Goal: Obtain resource: Download file/media

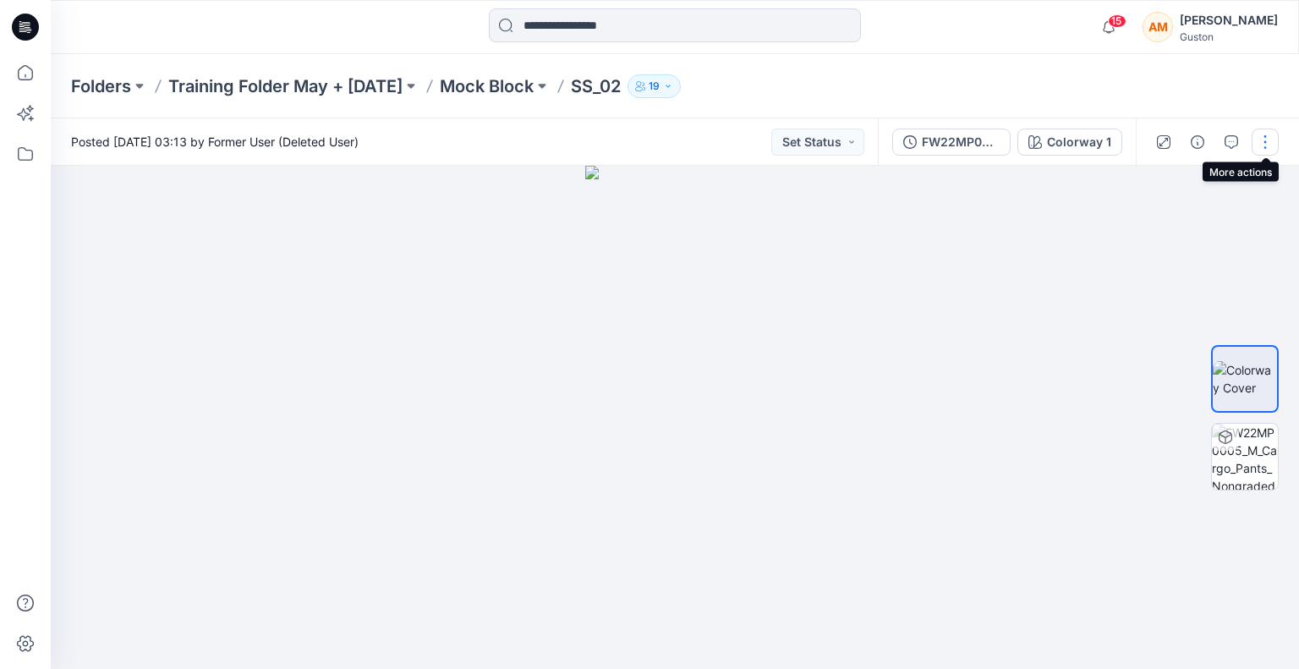
click at [1267, 142] on button "button" at bounding box center [1264, 142] width 27 height 27
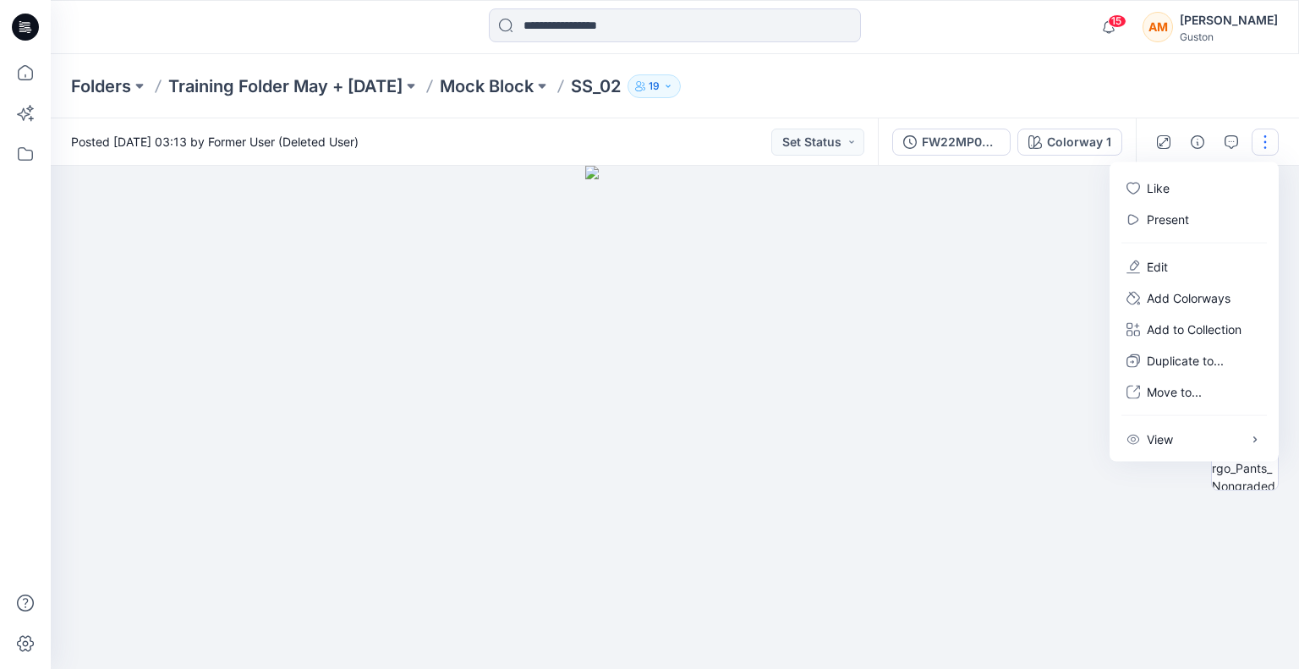
click at [950, 274] on div at bounding box center [675, 417] width 1248 height 503
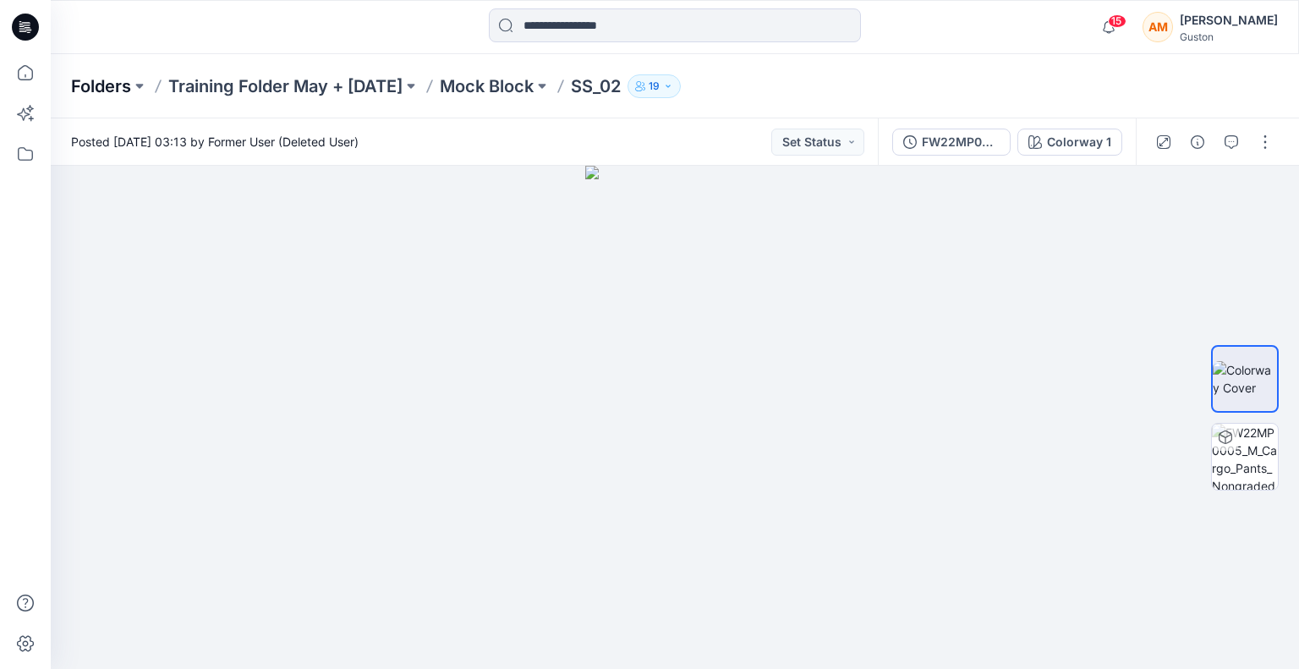
click at [103, 77] on p "Folders" at bounding box center [101, 86] width 60 height 24
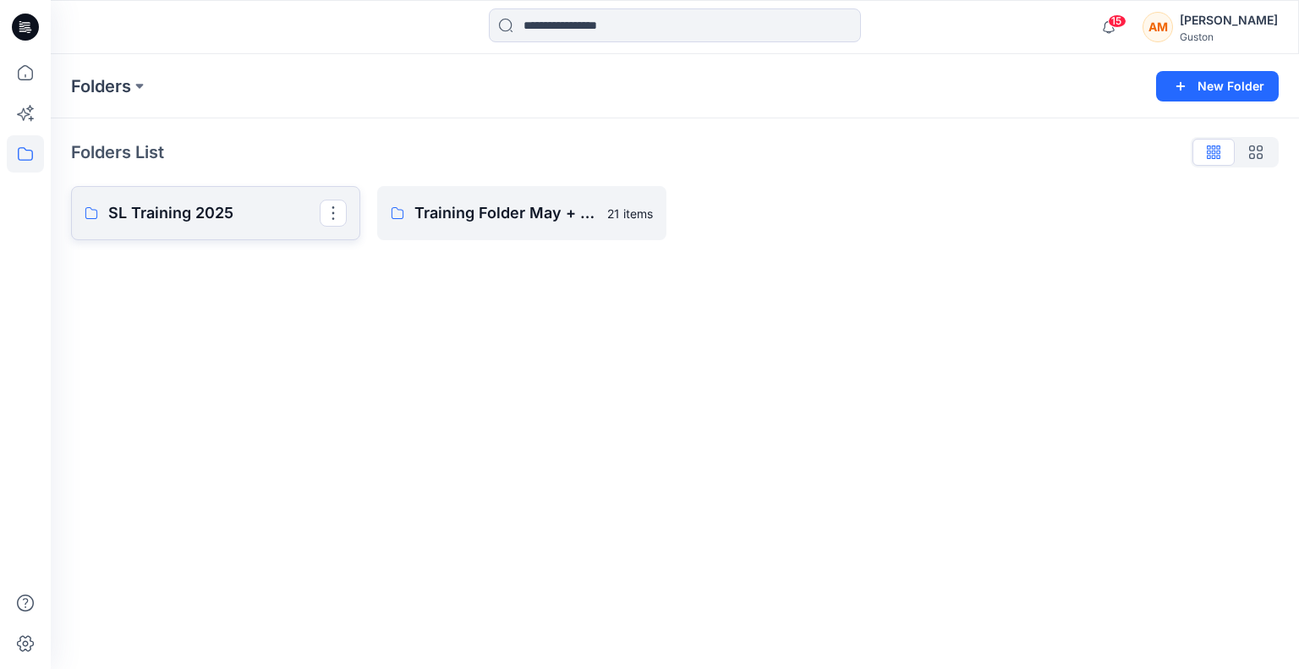
click at [217, 212] on p "SL Training 2025" at bounding box center [213, 213] width 211 height 24
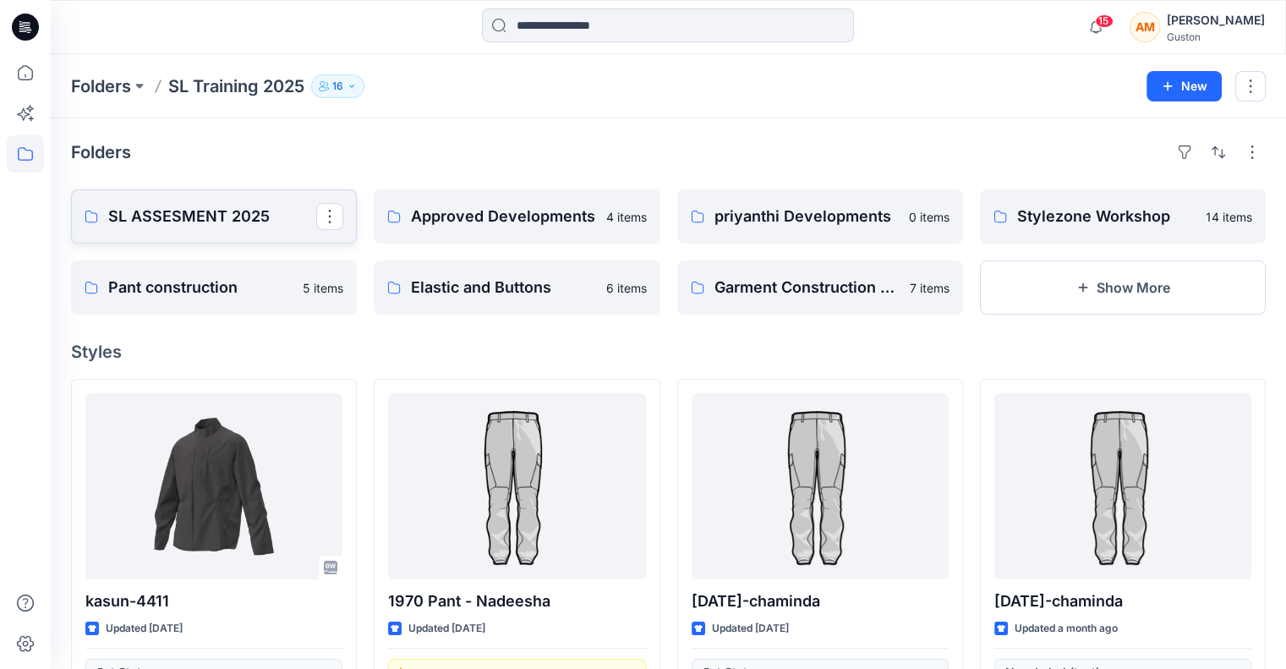
click at [205, 214] on p "SL ASSESMENT 2025" at bounding box center [212, 217] width 208 height 24
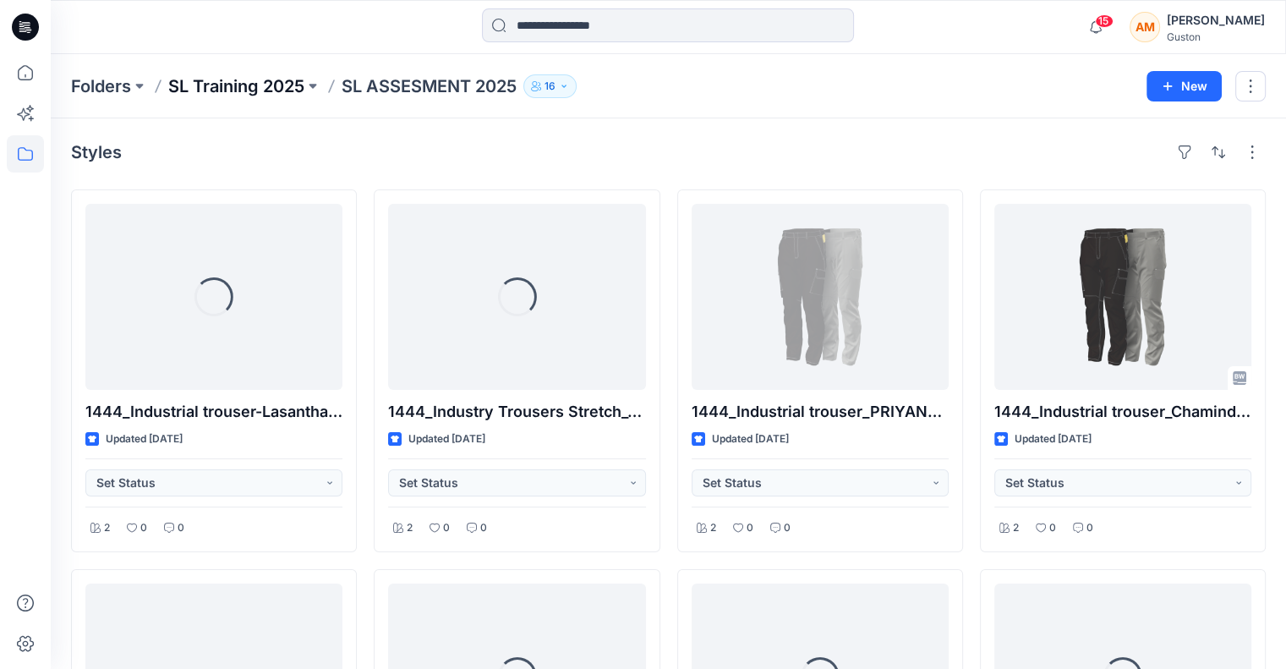
click at [249, 89] on p "SL Training 2025" at bounding box center [236, 86] width 136 height 24
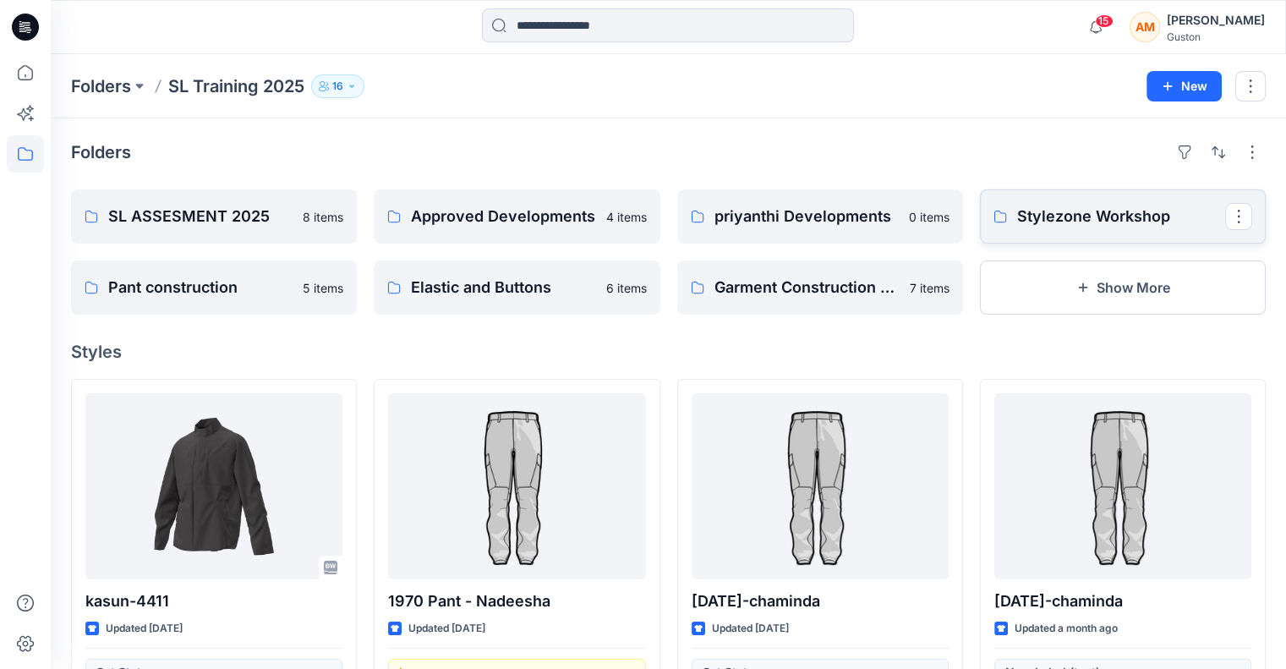
click at [1130, 216] on p "Stylezone Workshop" at bounding box center [1121, 217] width 208 height 24
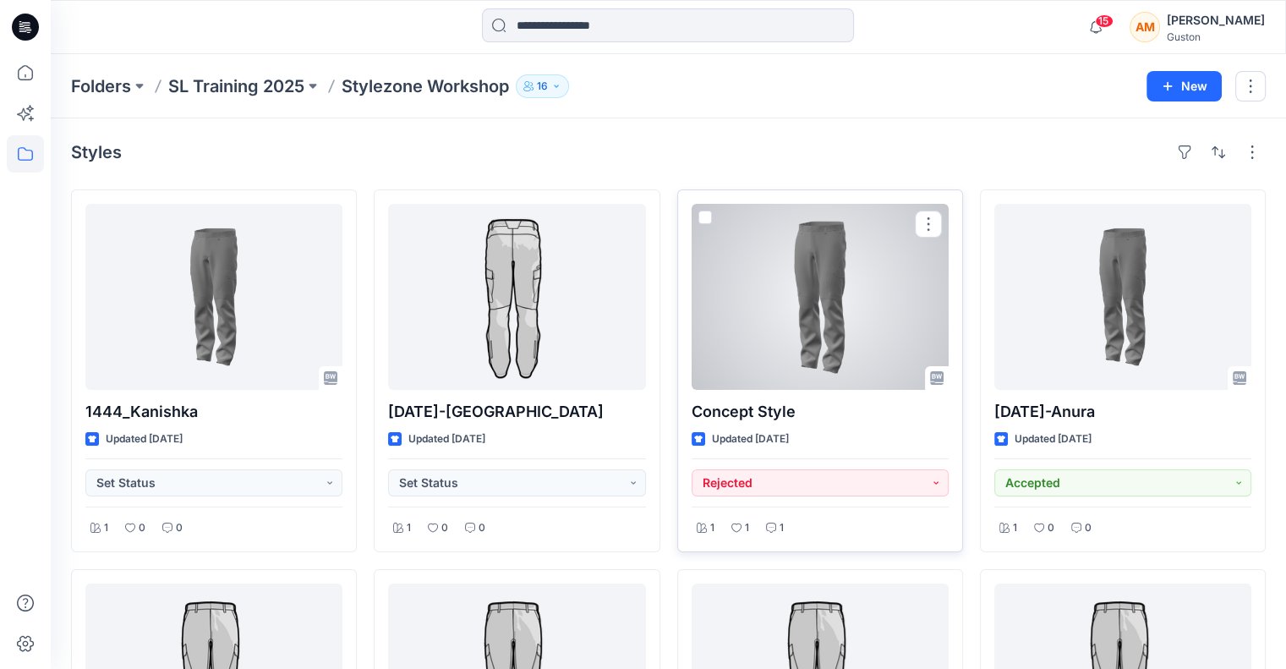
click at [845, 331] on div at bounding box center [820, 297] width 257 height 186
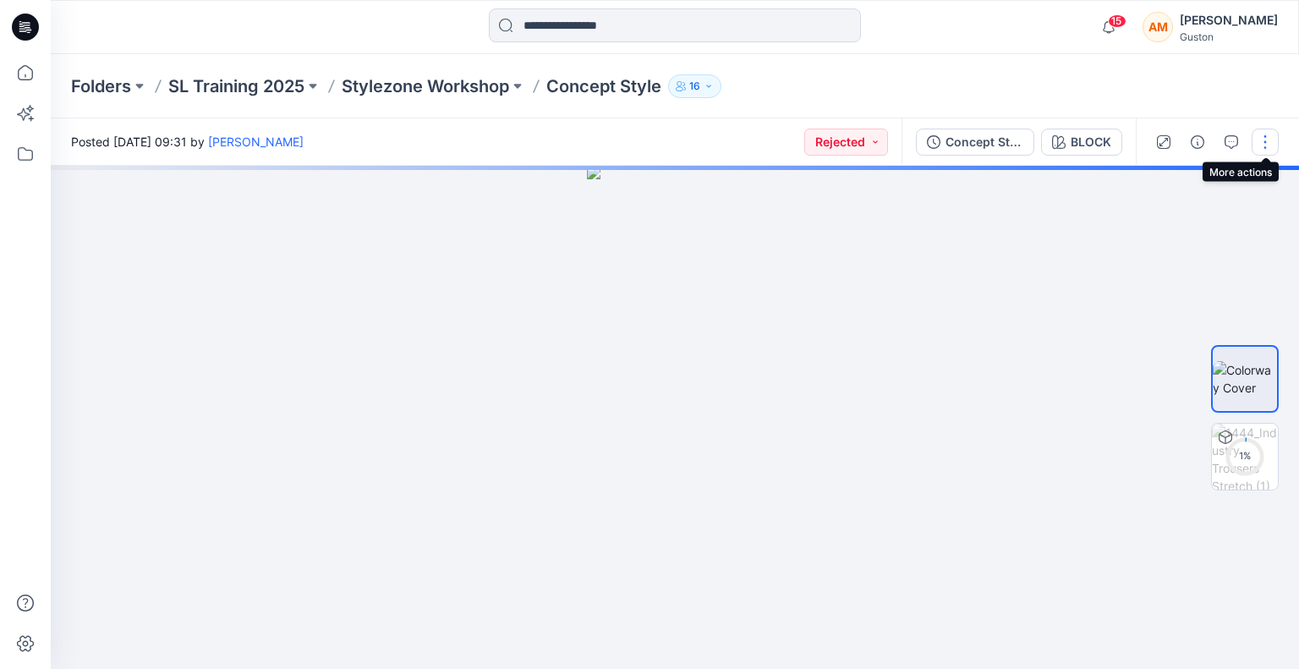
click at [1261, 139] on button "button" at bounding box center [1264, 142] width 27 height 27
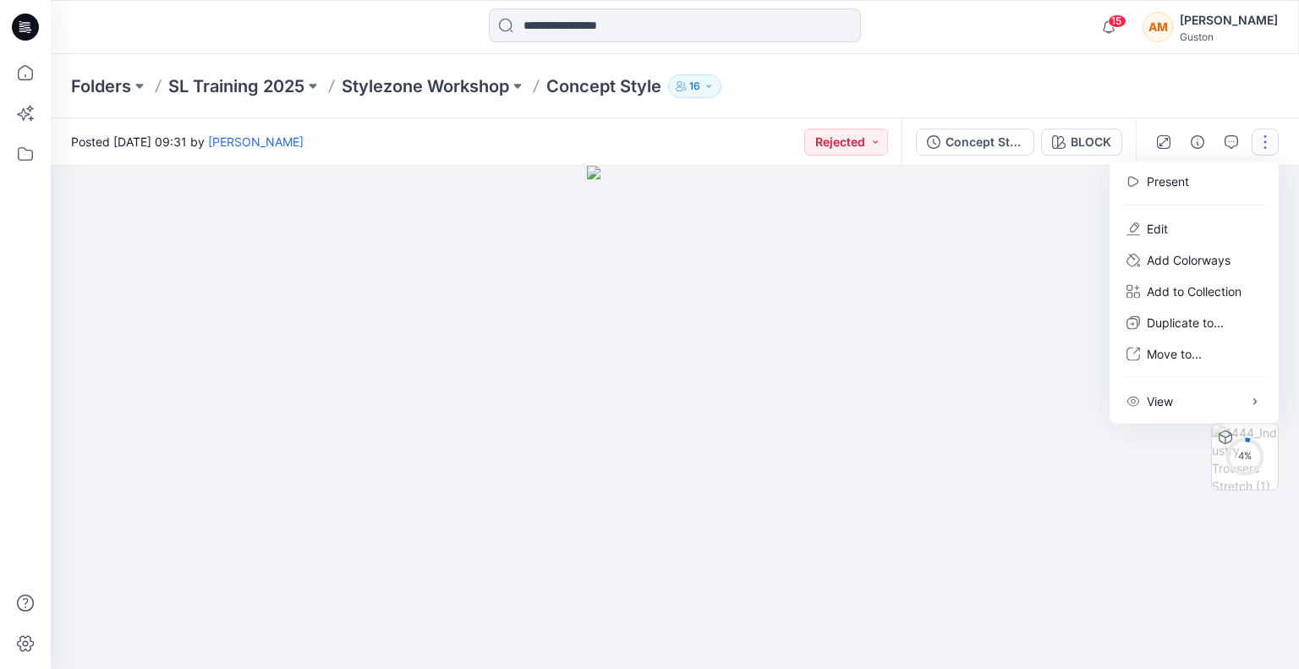
click at [1101, 508] on div at bounding box center [675, 417] width 1248 height 503
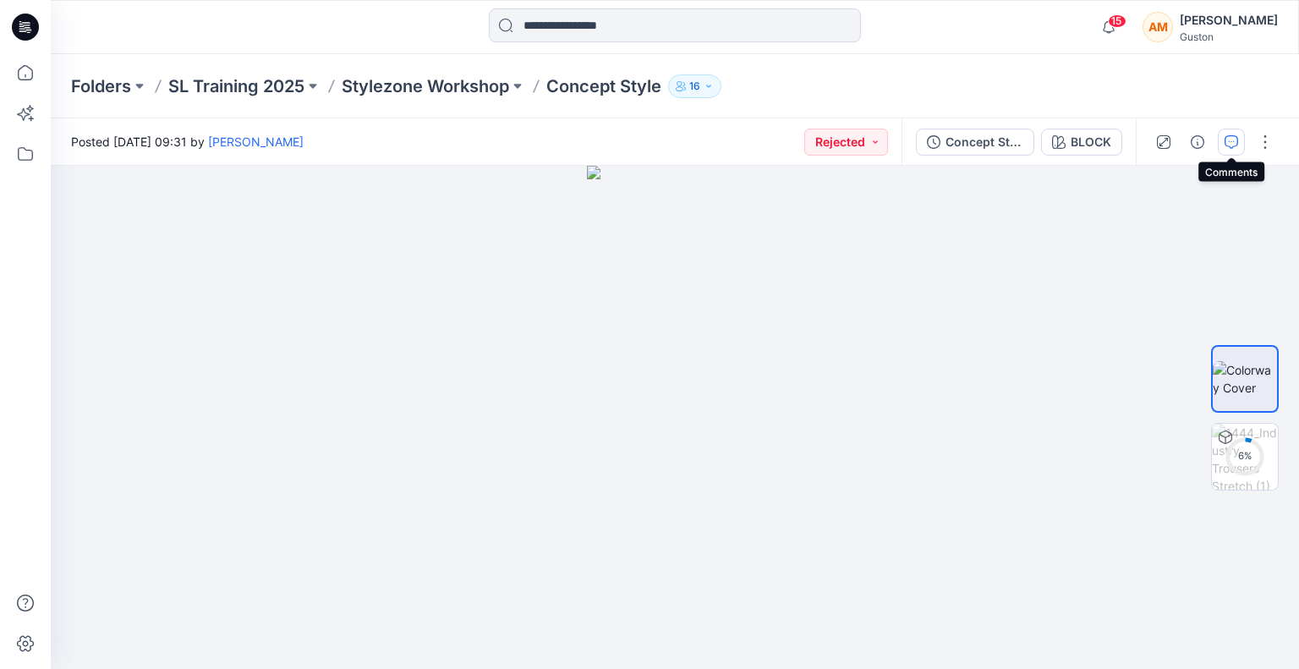
click at [1227, 141] on icon "button" at bounding box center [1231, 142] width 14 height 14
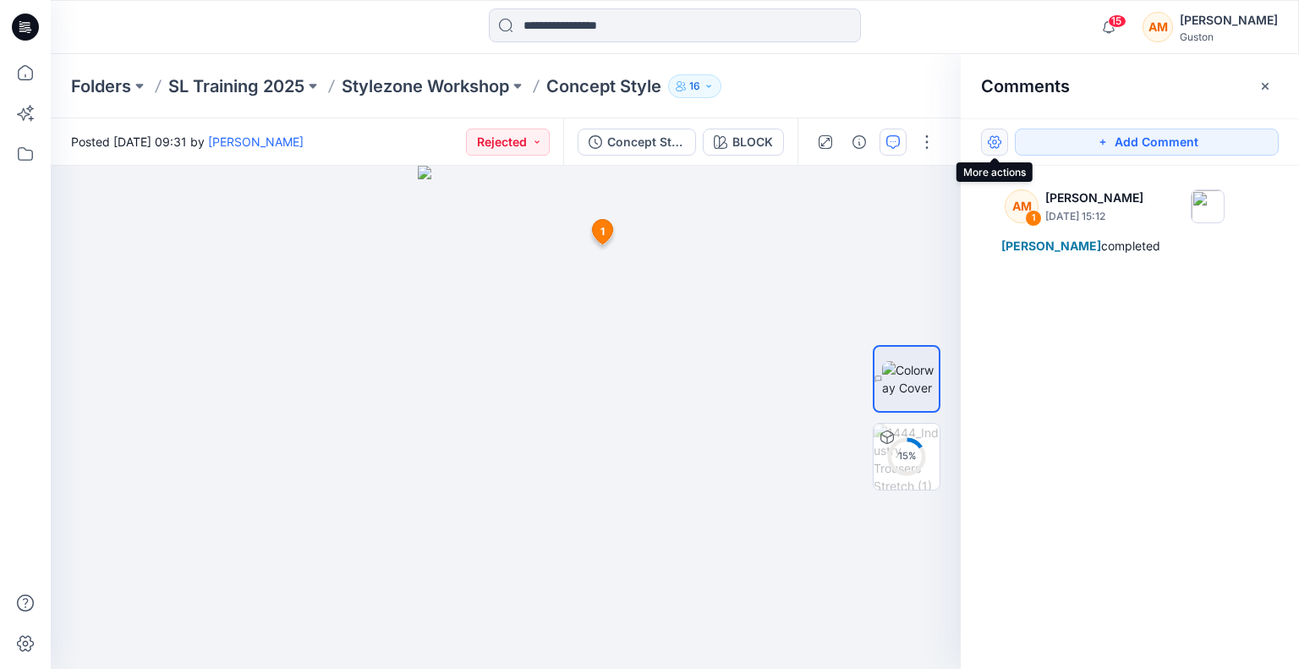
click at [989, 141] on button "button" at bounding box center [994, 142] width 27 height 27
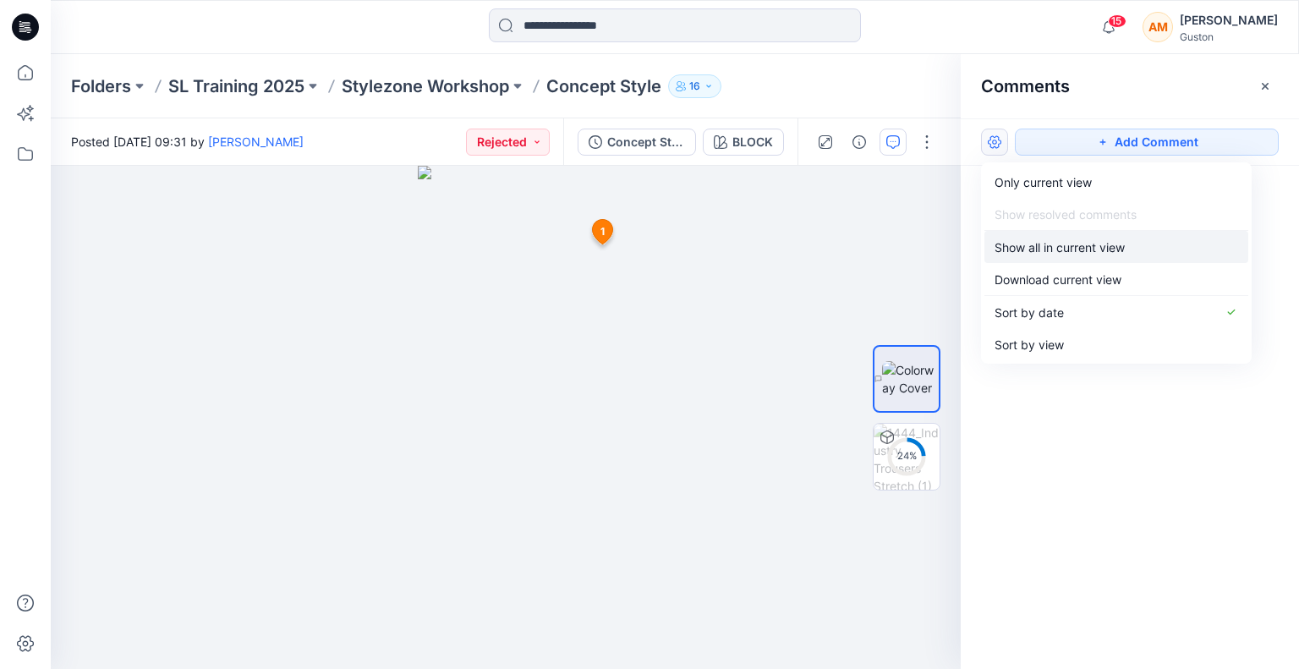
click at [1025, 248] on p "Show all in current view" at bounding box center [1059, 247] width 130 height 18
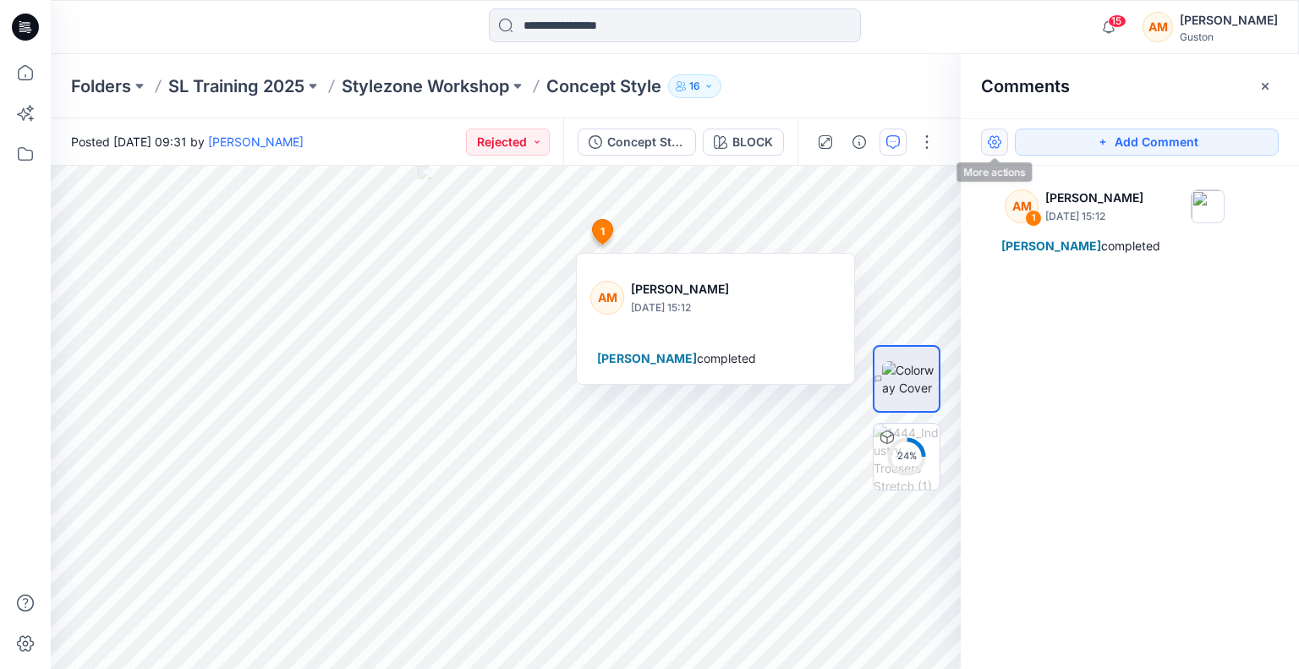
click at [997, 144] on button "button" at bounding box center [994, 142] width 27 height 27
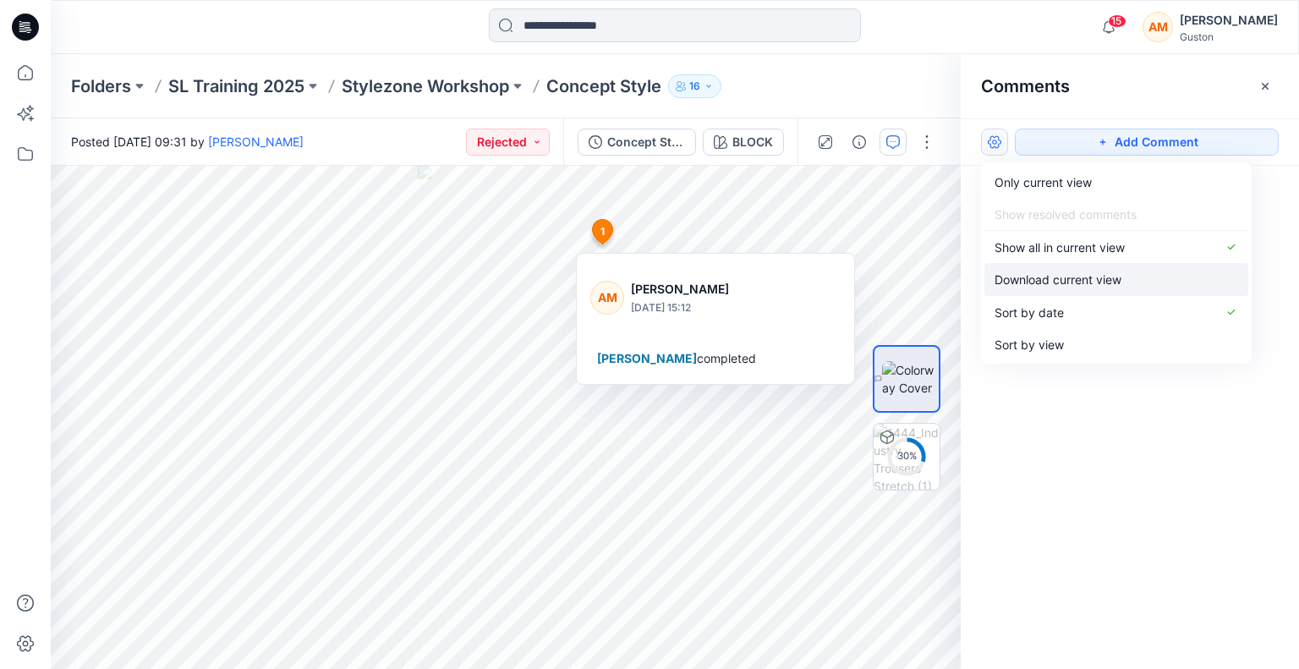
click at [1074, 282] on p "Download current view" at bounding box center [1057, 280] width 127 height 18
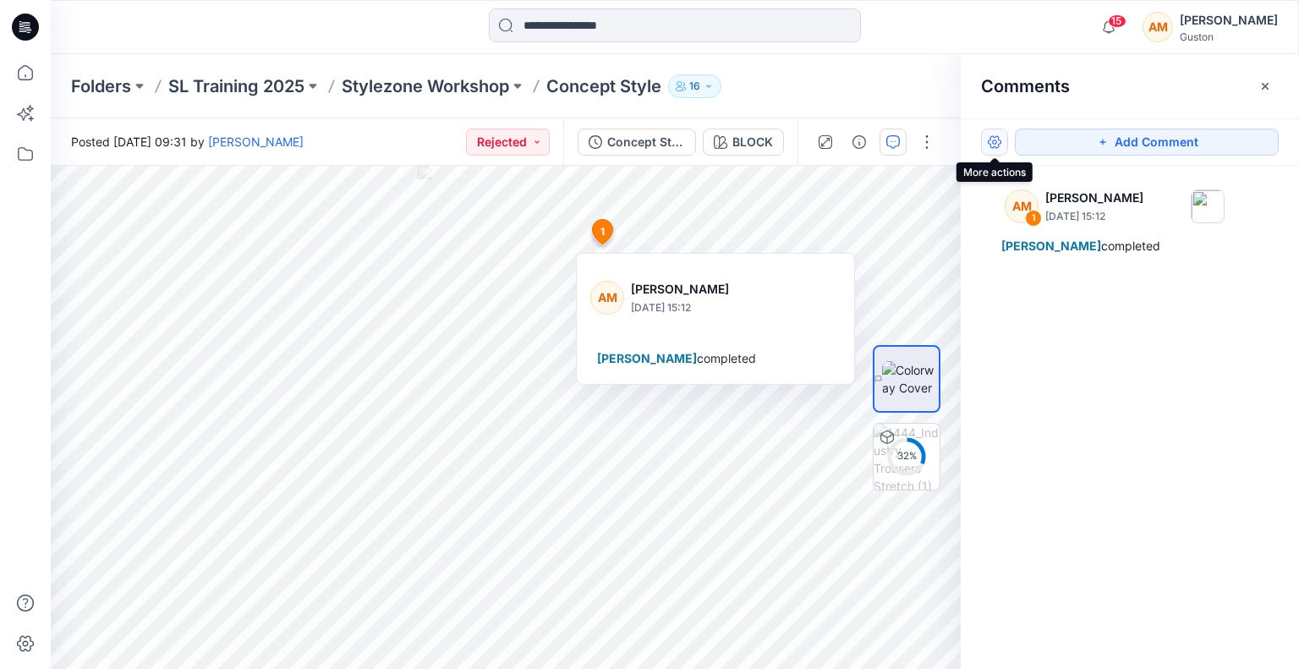
click at [993, 140] on button "button" at bounding box center [994, 142] width 27 height 27
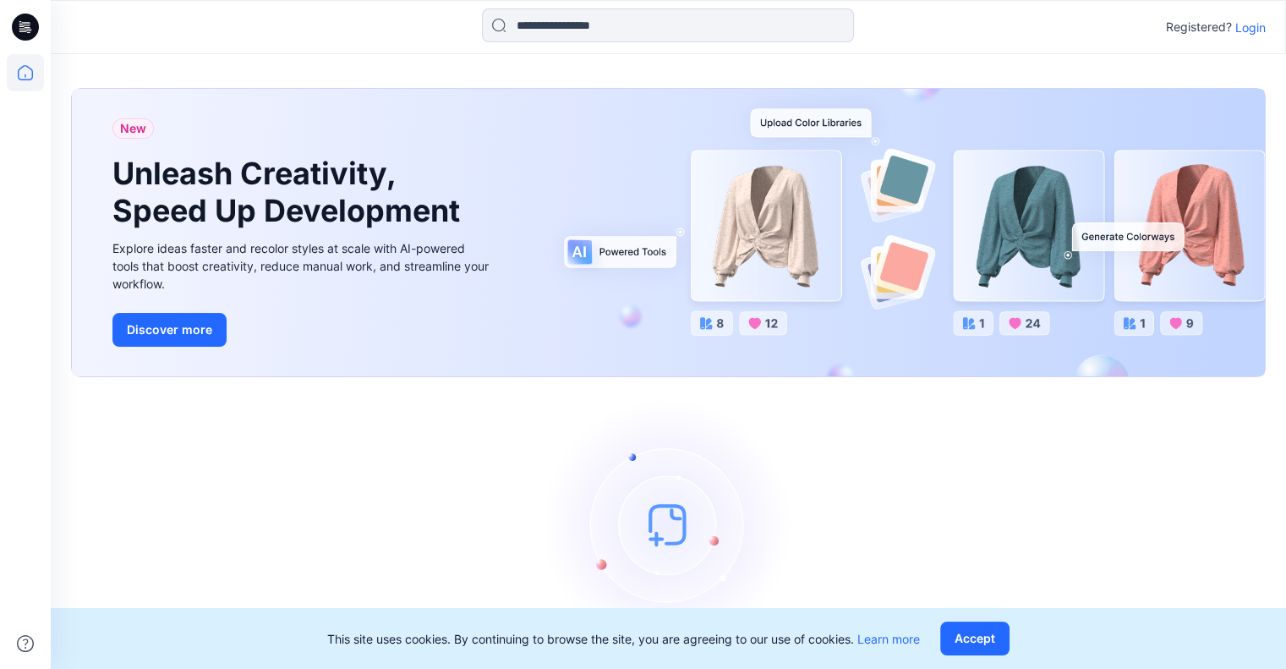
click at [1254, 30] on p "Login" at bounding box center [1250, 28] width 30 height 18
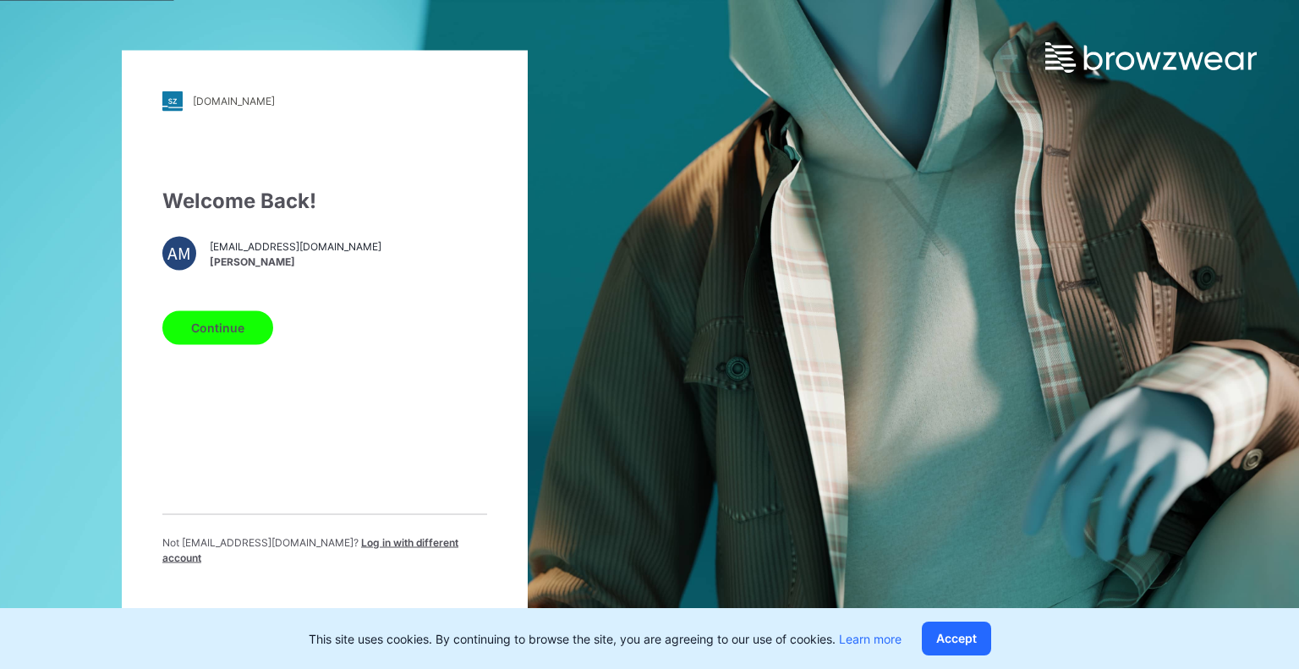
click at [217, 344] on button "Continue" at bounding box center [217, 327] width 111 height 34
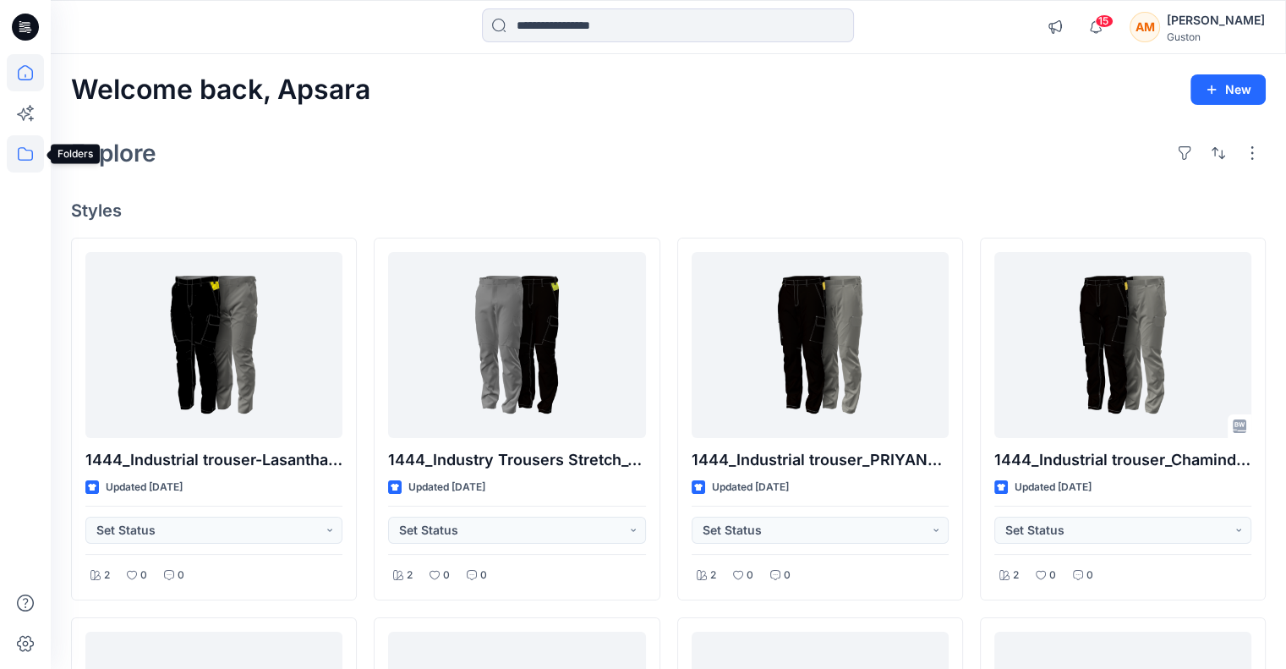
click at [25, 153] on icon at bounding box center [25, 153] width 37 height 37
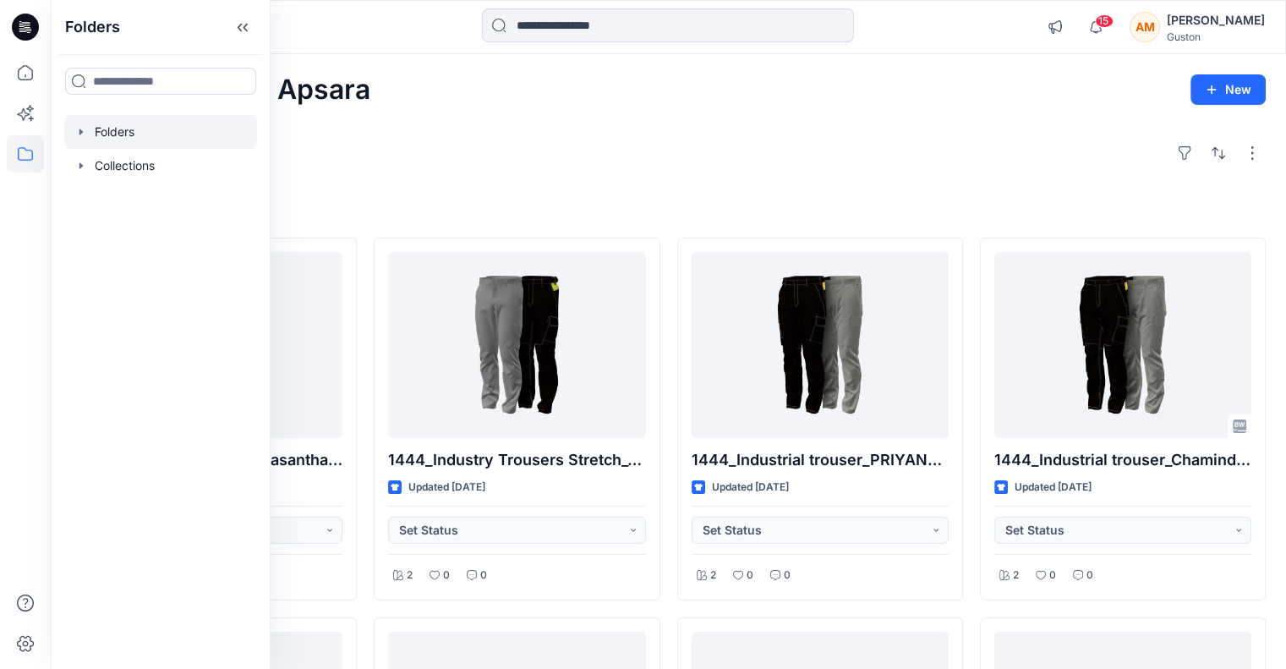
click at [106, 126] on div at bounding box center [160, 132] width 193 height 34
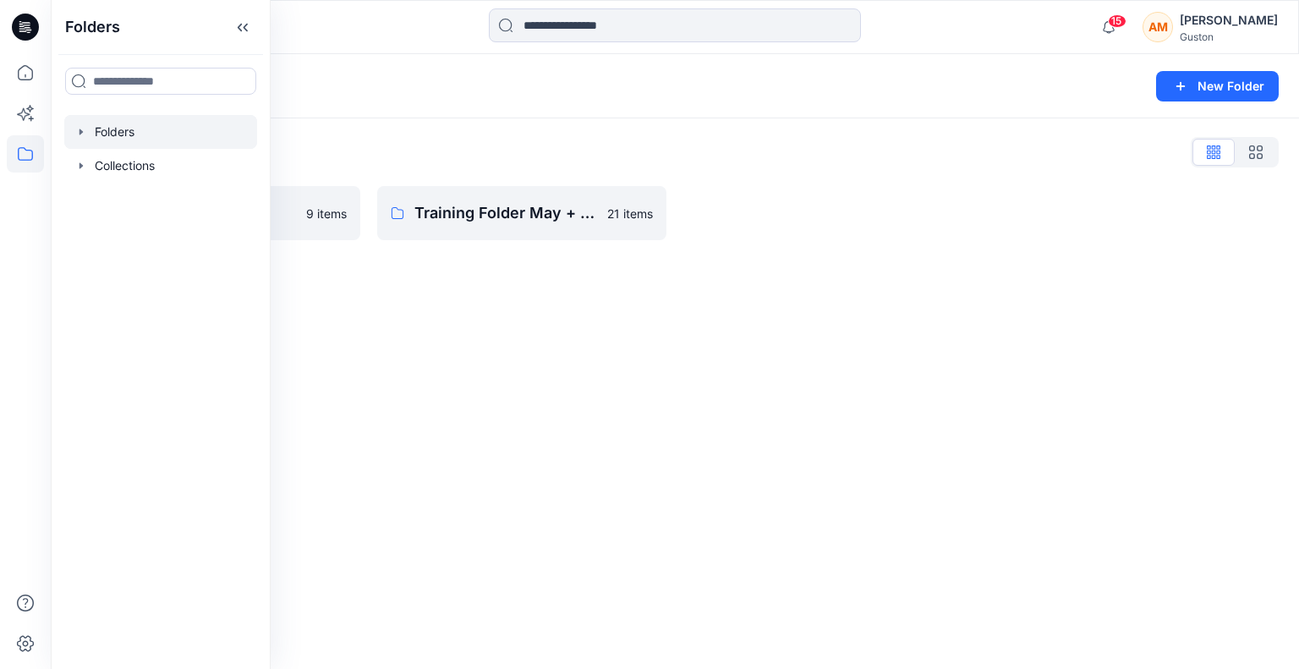
click at [519, 150] on div "Folders List" at bounding box center [674, 152] width 1207 height 27
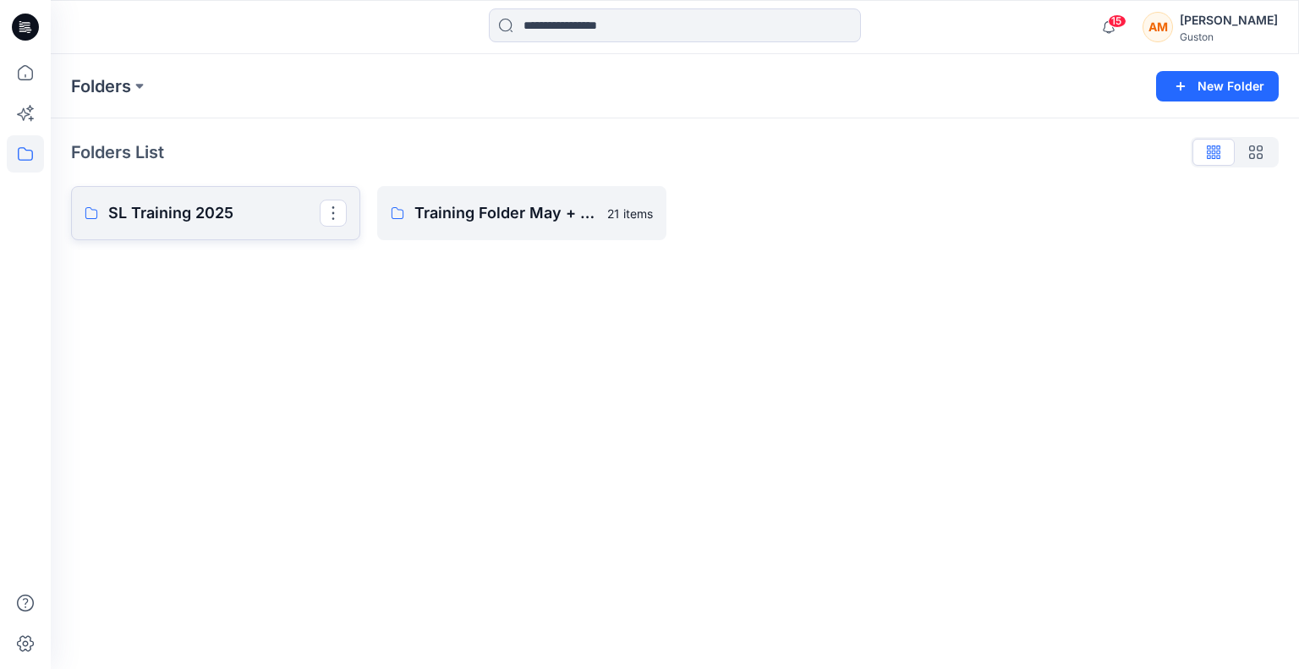
click at [230, 214] on p "SL Training 2025" at bounding box center [213, 213] width 211 height 24
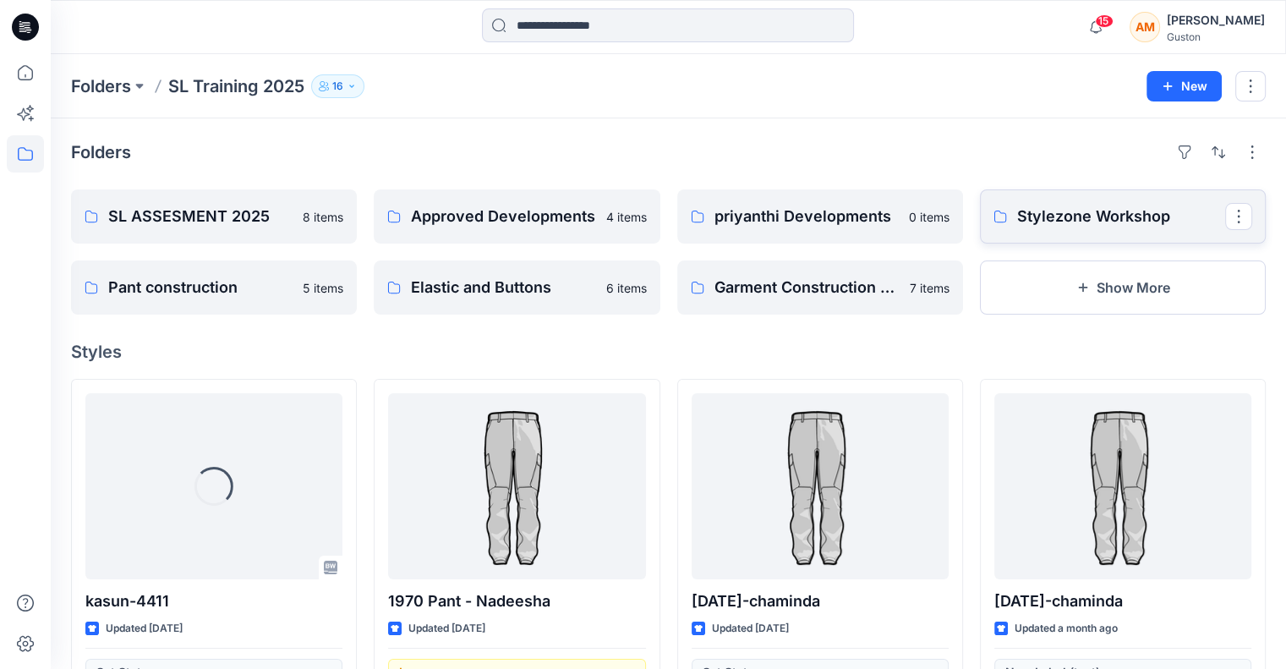
click at [1143, 224] on p "Stylezone Workshop" at bounding box center [1121, 217] width 208 height 24
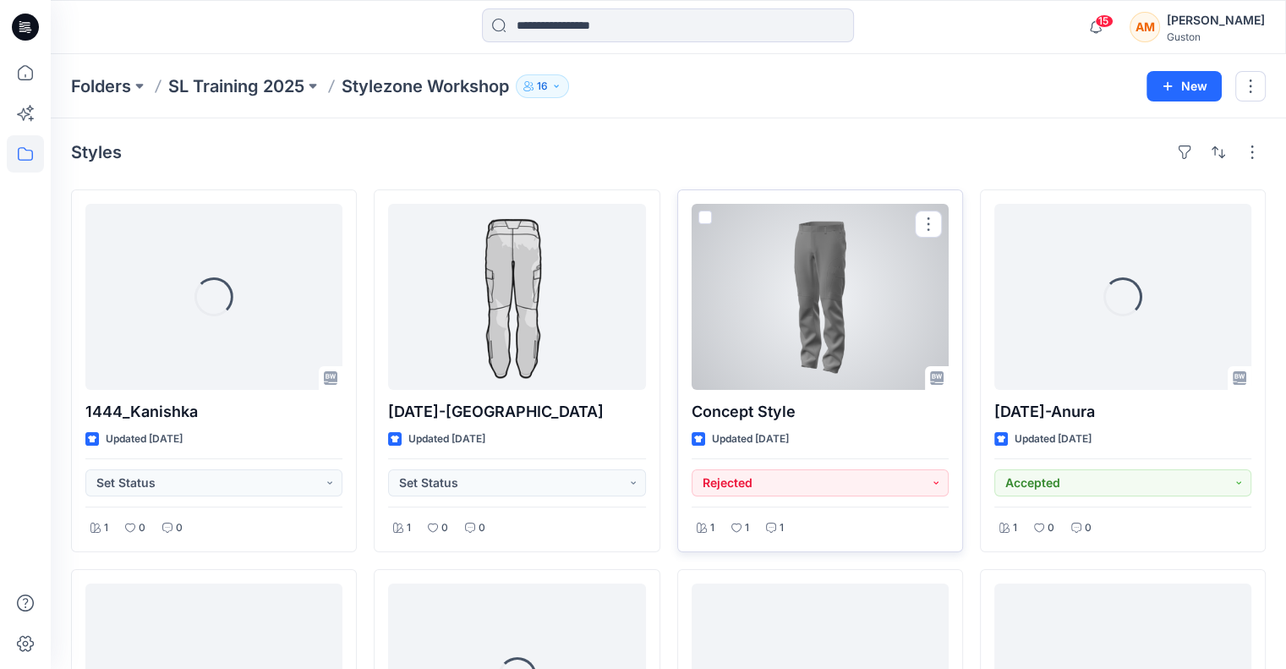
click at [788, 331] on div at bounding box center [820, 297] width 257 height 186
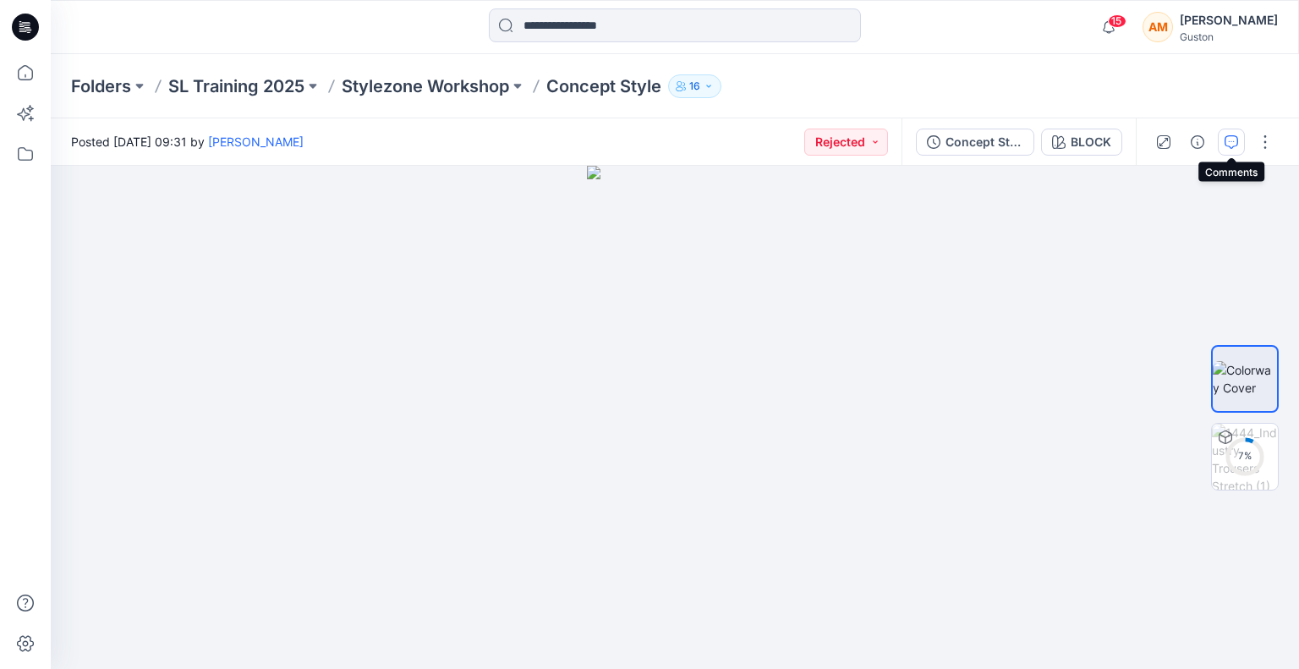
click at [1227, 143] on icon "button" at bounding box center [1231, 142] width 14 height 14
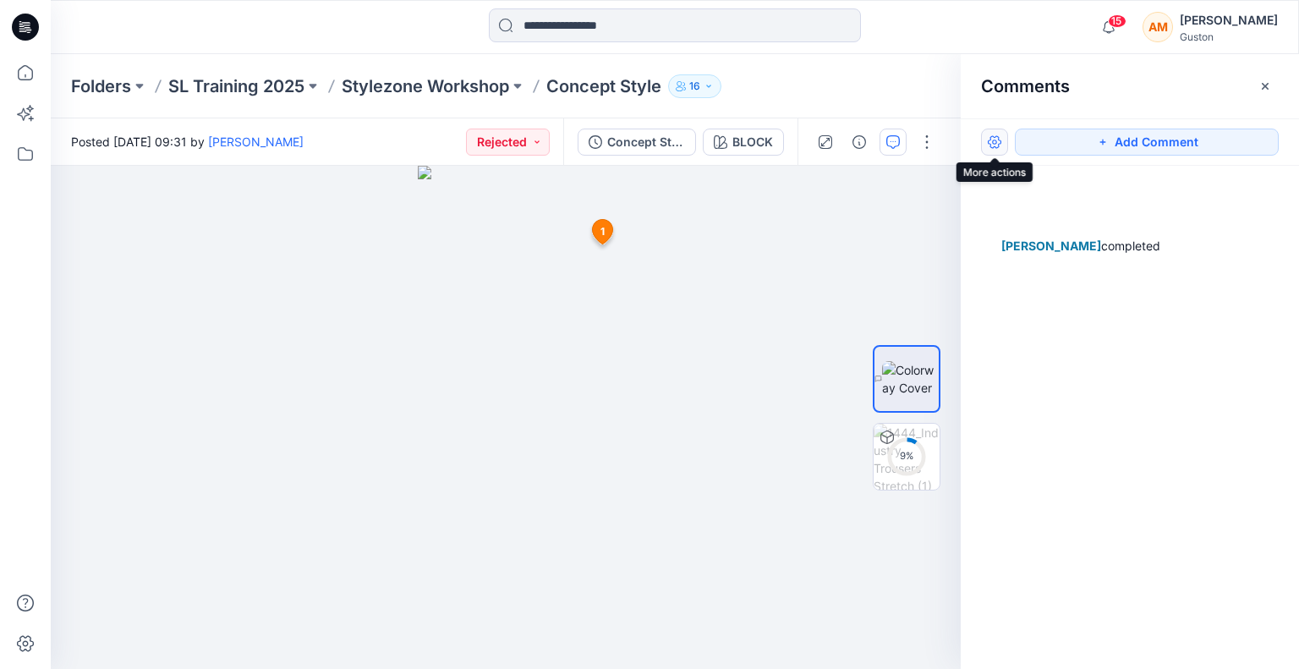
click at [989, 143] on button "button" at bounding box center [994, 142] width 27 height 27
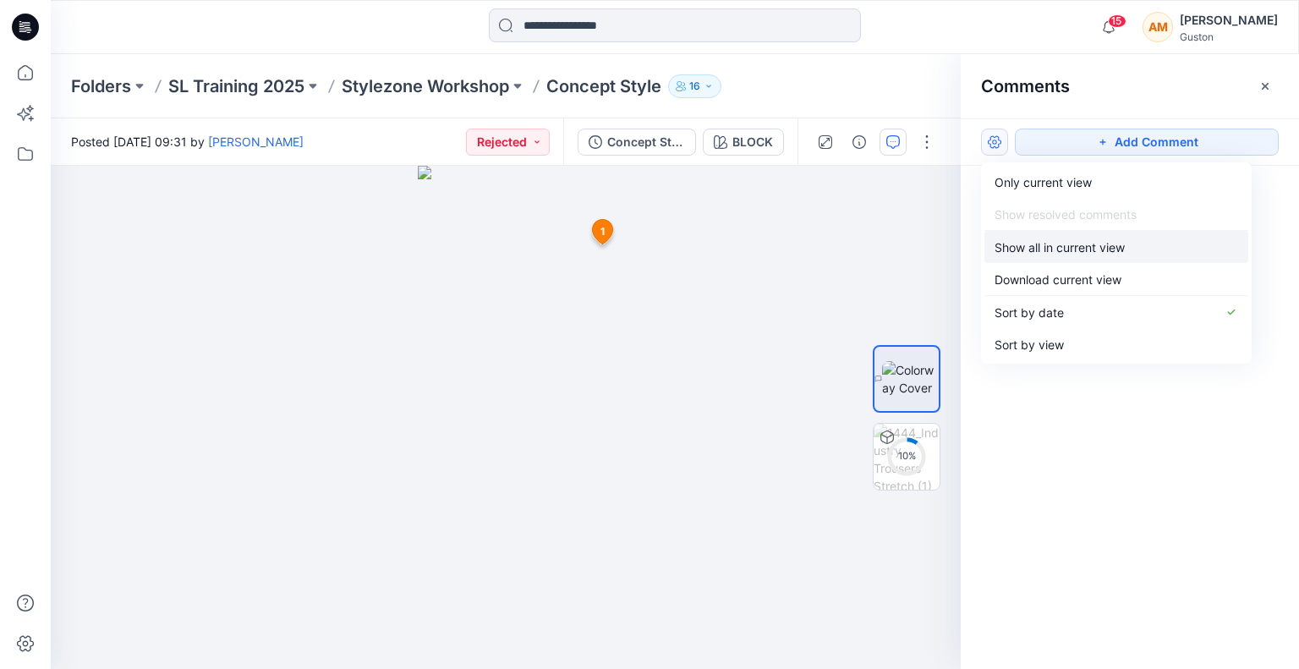
click at [1035, 249] on p "Show all in current view" at bounding box center [1059, 247] width 130 height 18
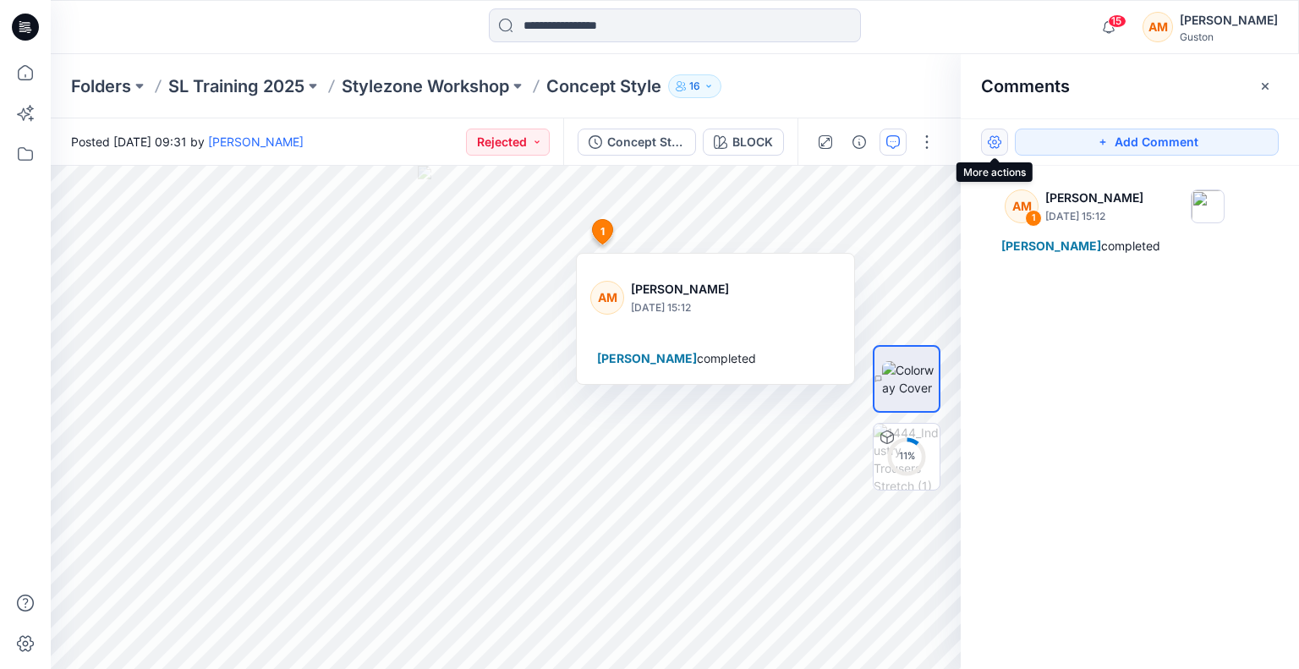
click at [993, 141] on button "button" at bounding box center [994, 142] width 27 height 27
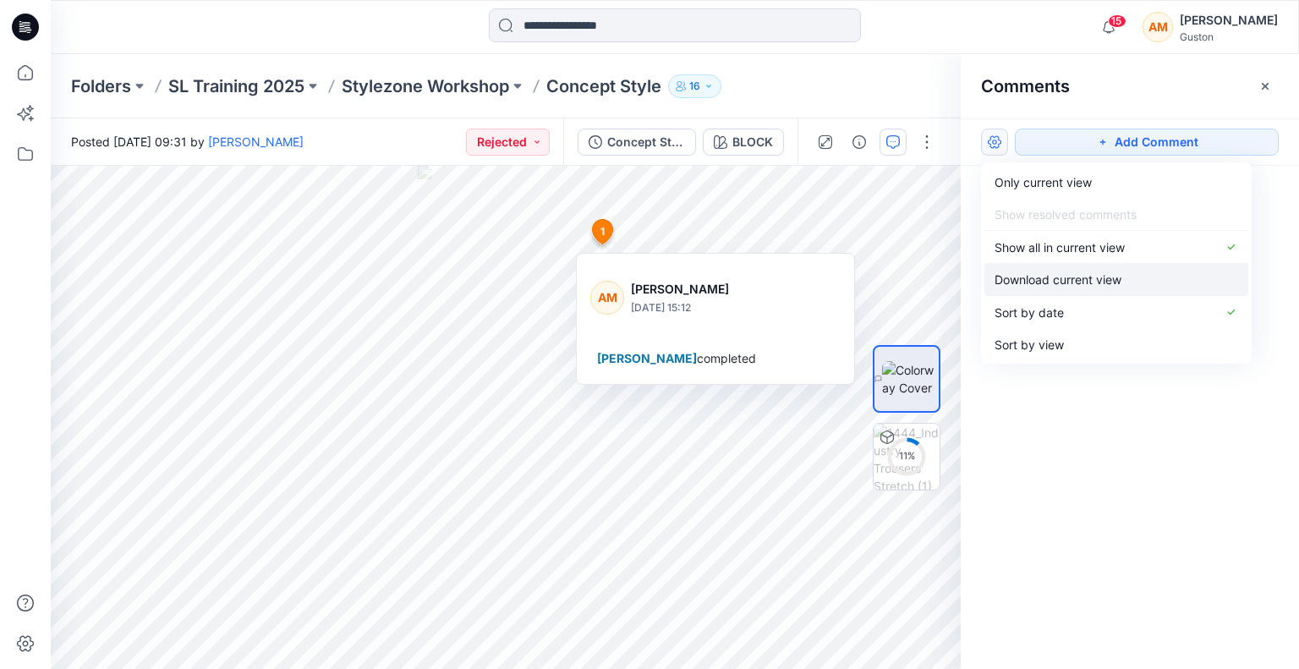
click at [1026, 276] on p "Download current view" at bounding box center [1057, 280] width 127 height 18
